Goal: Book appointment/travel/reservation

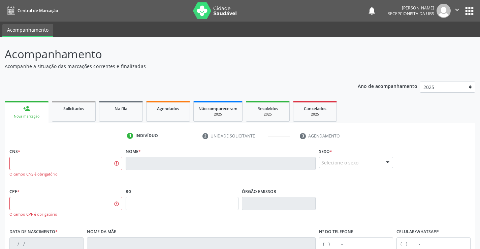
scroll to position [64, 0]
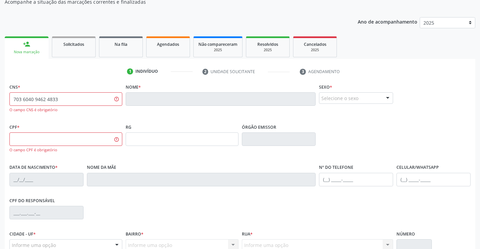
click at [56, 96] on input "703 6040 9462 4833" at bounding box center [65, 98] width 113 height 13
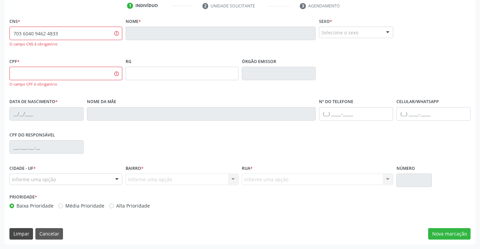
type input "703 6040 9462 4833"
click at [25, 235] on button "Limpar" at bounding box center [21, 233] width 24 height 11
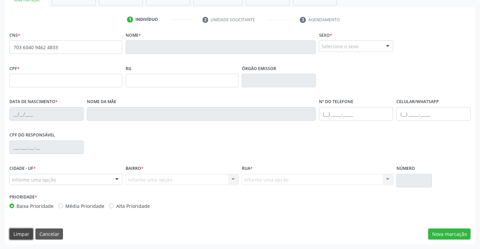
scroll to position [116, 0]
click at [18, 226] on div "CNS * 703 6040 9462 4833 Nome * Sexo * Selecione o sexo Masculino Feminino Nenh…" at bounding box center [240, 137] width 471 height 214
click at [20, 234] on button "Limpar" at bounding box center [21, 233] width 24 height 11
click at [48, 227] on div "CNS * 703 6040 9462 4833 Nome * Sexo * Selecione o sexo Masculino Feminino Nenh…" at bounding box center [240, 137] width 471 height 214
click at [49, 234] on button "Cancelar" at bounding box center [49, 233] width 28 height 11
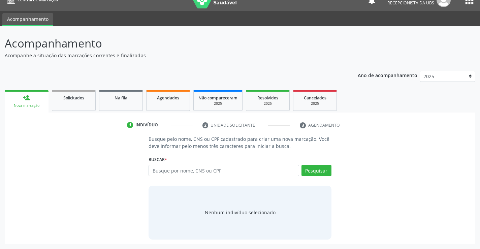
scroll to position [11, 0]
click at [210, 170] on input "text" at bounding box center [224, 170] width 150 height 11
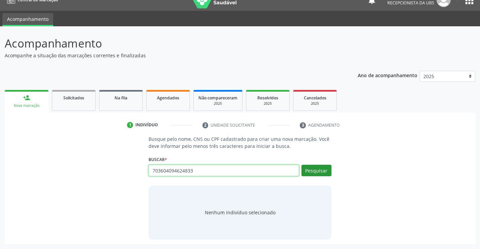
type input "703604094624833"
click at [307, 170] on button "Pesquisar" at bounding box center [317, 170] width 30 height 11
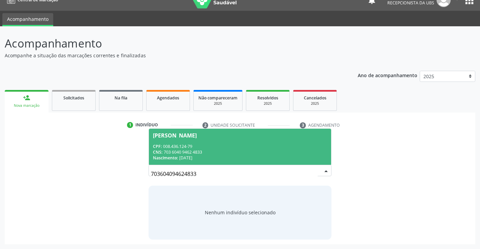
click at [221, 149] on div "CPF: 008.436.124-79" at bounding box center [240, 147] width 174 height 6
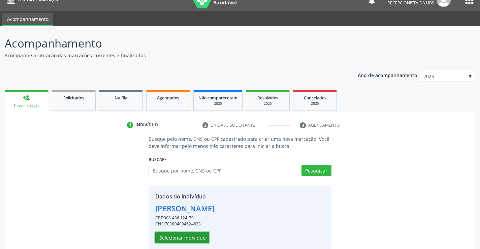
click at [164, 236] on button "Selecionar indivíduo" at bounding box center [182, 237] width 54 height 11
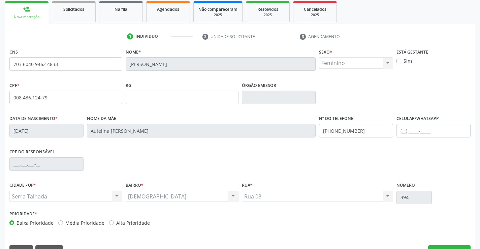
scroll to position [116, 0]
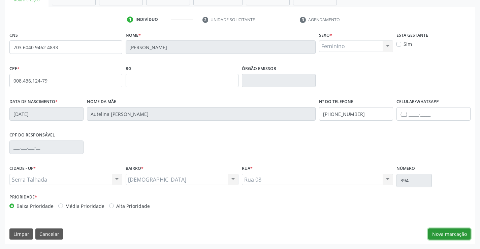
click at [441, 234] on button "Nova marcação" at bounding box center [449, 233] width 42 height 11
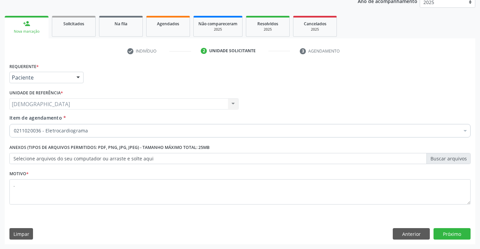
click at [77, 76] on div at bounding box center [78, 77] width 10 height 11
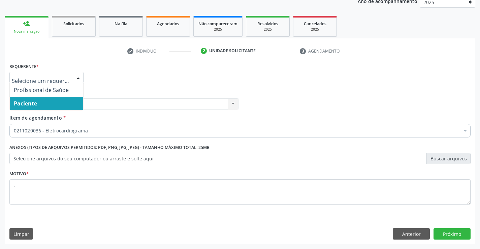
click at [53, 104] on span "Paciente" at bounding box center [46, 103] width 73 height 13
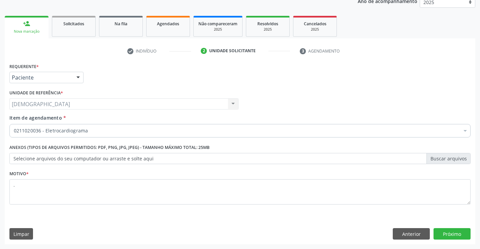
click at [108, 134] on div "0211020036 - Eletrocardiograma" at bounding box center [239, 130] width 461 height 13
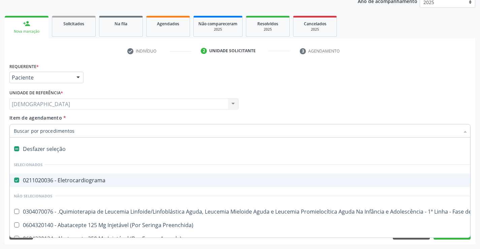
click at [34, 178] on div "0211020036 - Eletrocardiograma" at bounding box center [276, 180] width 525 height 5
checkbox Eletrocardiograma "false"
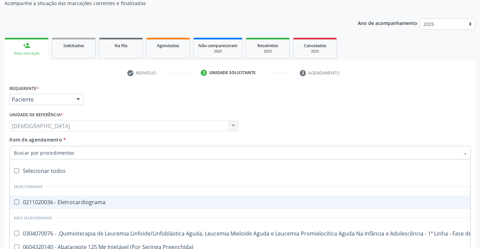
scroll to position [51, 0]
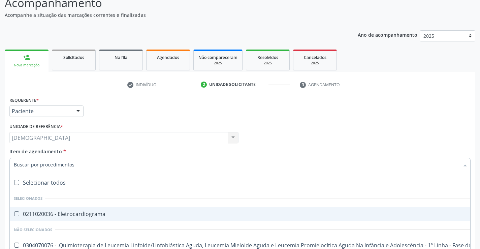
click at [88, 92] on div "check Indivíduo 2 Unidade solicitante 3 Agendamento CNS 703 6040 9462 4833 Nome…" at bounding box center [240, 178] width 471 height 199
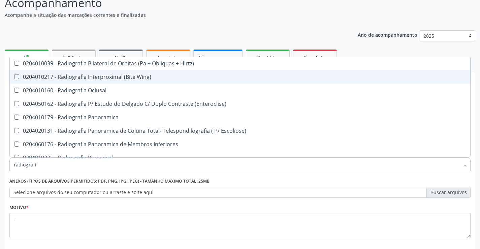
type input "radiografia"
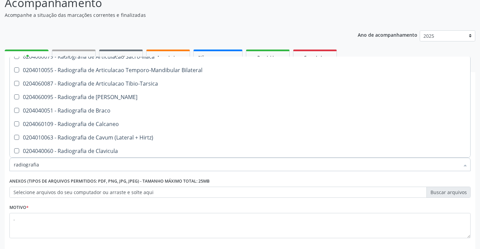
scroll to position [251, 0]
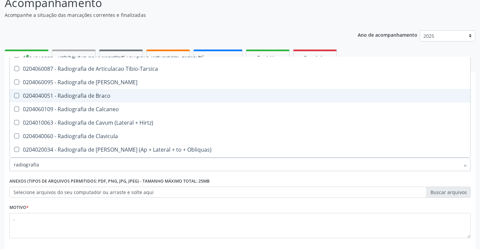
drag, startPoint x: 463, startPoint y: 92, endPoint x: 462, endPoint y: 95, distance: 3.8
click at [462, 95] on span "0204040051 - Radiografia de Braco" at bounding box center [240, 95] width 461 height 13
checkbox Braco "true"
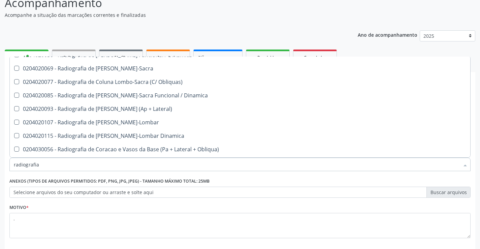
scroll to position [369, 0]
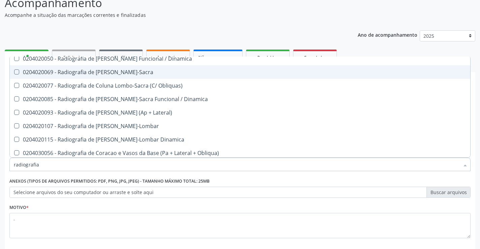
click at [108, 74] on div "0204020069 - Radiografia de [PERSON_NAME]-Sacra" at bounding box center [240, 71] width 453 height 5
checkbox Lombo-Sacra "true"
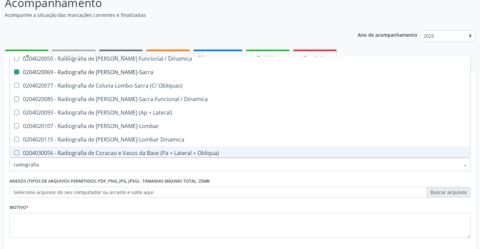
click at [476, 108] on div "Acompanhamento Acompanhe a situação das marcações correntes e finalizadas Relat…" at bounding box center [240, 134] width 480 height 297
checkbox Wing\) "true"
checkbox Braco "false"
checkbox Lombo-Sacra "false"
checkbox Oclusal "true"
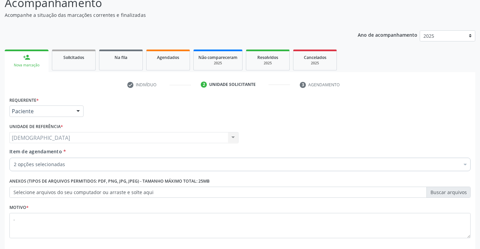
scroll to position [85, 0]
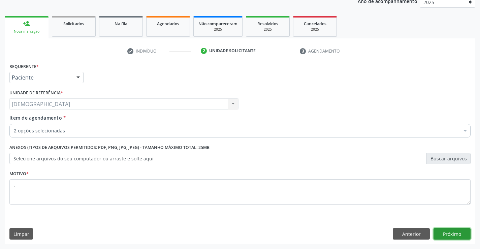
click at [455, 235] on button "Próximo" at bounding box center [452, 233] width 37 height 11
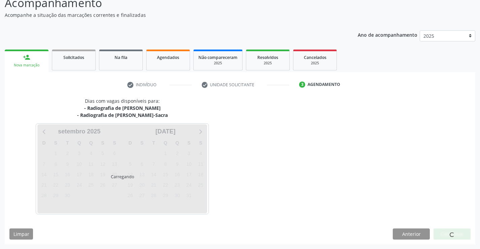
scroll to position [51, 0]
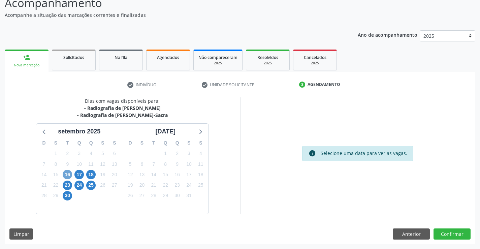
click at [67, 176] on span "16" at bounding box center [67, 174] width 9 height 9
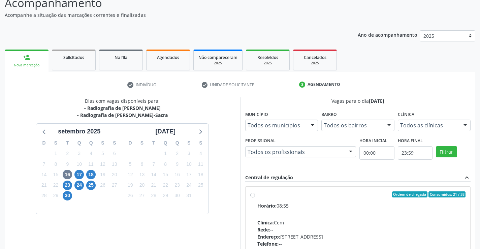
click at [261, 195] on div "Ordem de chegada Consumidos: 21 / 38" at bounding box center [361, 194] width 209 height 6
click at [255, 195] on input "Ordem de chegada Consumidos: 21 / 38 Horário: 08:55 Clínica: Cem Rede: -- Ender…" at bounding box center [252, 194] width 5 height 6
radio input "true"
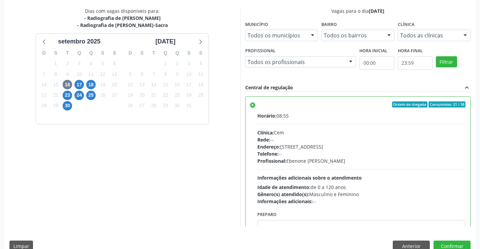
scroll to position [154, 0]
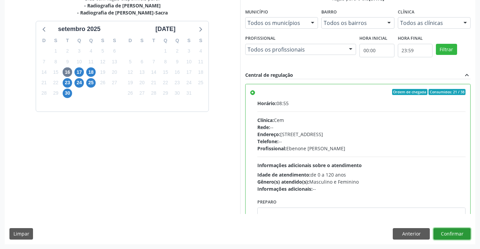
click at [466, 237] on button "Confirmar" at bounding box center [452, 233] width 37 height 11
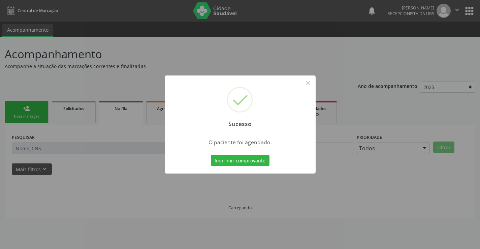
scroll to position [0, 0]
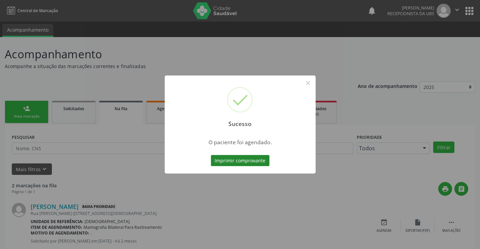
click at [258, 160] on button "Imprimir comprovante" at bounding box center [240, 160] width 59 height 11
